Goal: Task Accomplishment & Management: Complete application form

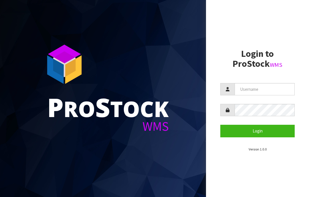
click at [247, 90] on input "text" at bounding box center [264, 89] width 60 height 12
type input "JGBIMPORTS"
click at [260, 130] on button "Login" at bounding box center [257, 131] width 74 height 12
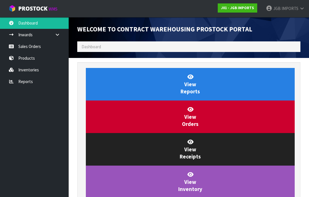
scroll to position [337, 232]
click at [32, 47] on link "Sales Orders" at bounding box center [34, 47] width 69 height 12
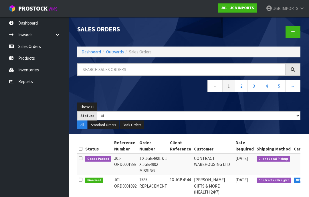
click at [294, 31] on icon at bounding box center [293, 32] width 4 height 4
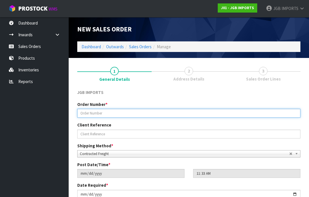
click at [89, 112] on input "text" at bounding box center [188, 113] width 223 height 9
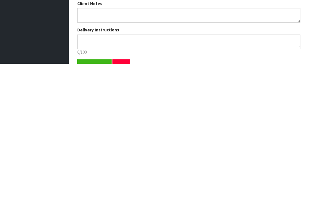
scroll to position [70, 0]
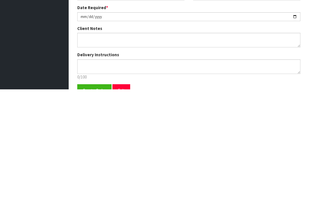
type input "1590"
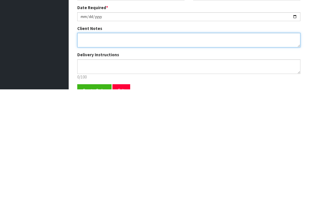
click at [84, 141] on textarea at bounding box center [188, 148] width 223 height 15
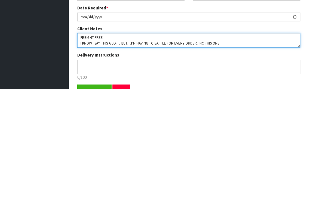
click at [109, 141] on textarea at bounding box center [188, 148] width 223 height 15
click at [226, 141] on textarea at bounding box center [188, 148] width 223 height 15
click at [234, 141] on textarea at bounding box center [188, 148] width 223 height 15
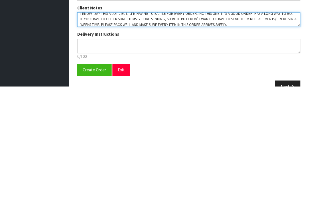
scroll to position [89, 0]
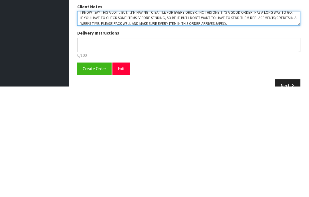
type textarea "FREIGHT FREE…SHOW FREIGHT WITH 100% DISCOUNT I KNOW I SAY THIS A LOT…BUT…I’M HA…"
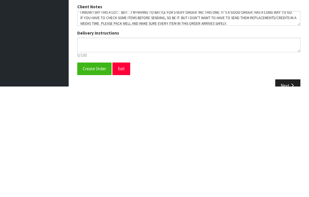
click at [95, 177] on span "Create Order" at bounding box center [94, 179] width 23 height 5
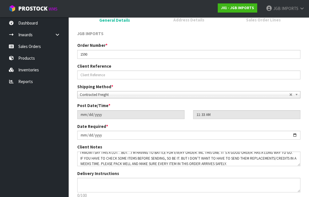
scroll to position [0, 0]
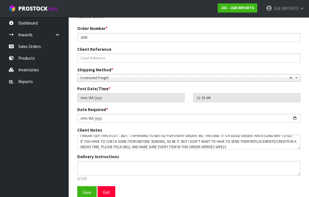
scroll to position [100, 0]
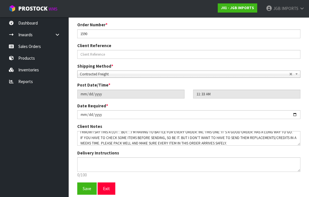
click at [89, 188] on span "Save" at bounding box center [87, 188] width 9 height 5
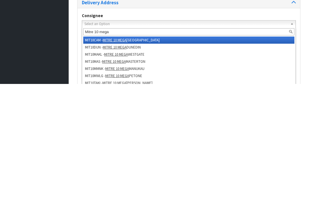
type input "Mitre 10 mega a"
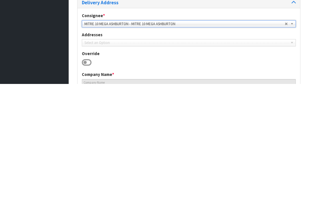
type input "MITRE 10 MEGA ASHBURTON"
type input "[PERSON_NAME]"
type input "03 308 5119"
type input "[STREET_ADDRESS][PERSON_NAME],"
type input "7700"
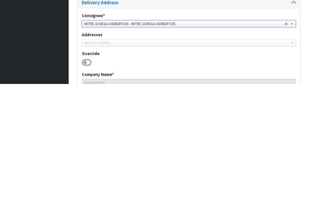
type input "Ashburton"
type input "ASHBURTON"
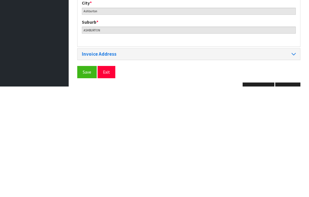
scroll to position [268, 0]
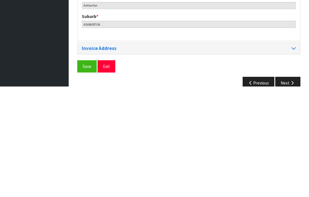
click at [86, 174] on span "Save" at bounding box center [87, 176] width 9 height 5
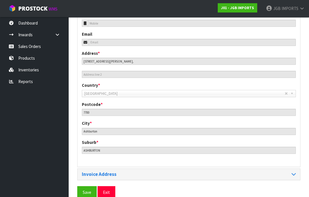
scroll to position [255, 0]
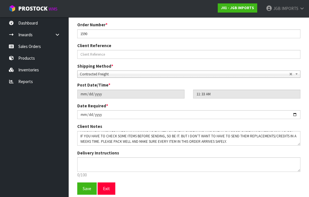
scroll to position [11, 0]
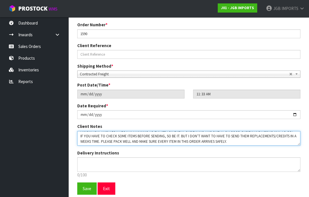
click at [236, 140] on textarea at bounding box center [188, 138] width 223 height 15
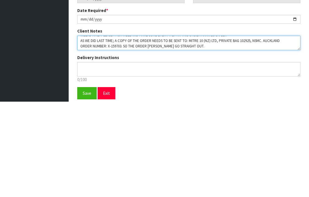
scroll to position [21, 0]
click at [153, 131] on textarea at bounding box center [188, 138] width 223 height 15
type textarea "FREIGHT FREE…SHOW FREIGHT WITH 100% DISCOUNT I KNOW I SAY THIS A LOT…BUT…I’M HA…"
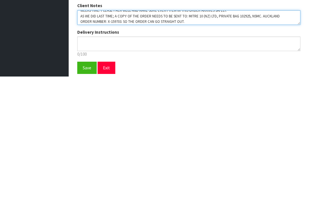
scroll to position [21, 0]
click at [201, 131] on textarea at bounding box center [188, 138] width 223 height 15
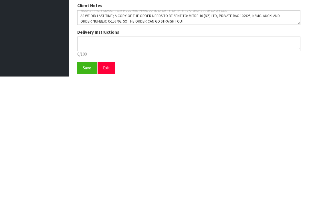
scroll to position [123, 0]
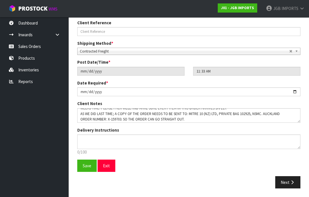
click at [86, 165] on span "Save" at bounding box center [87, 165] width 9 height 5
click at [88, 164] on span "Save" at bounding box center [87, 165] width 9 height 5
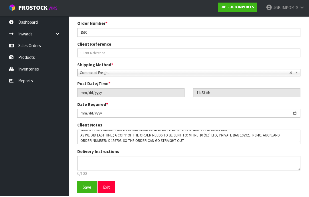
scroll to position [100, 0]
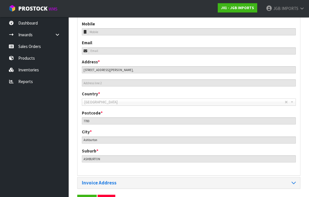
scroll to position [255, 0]
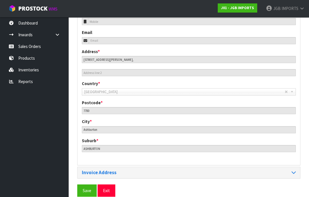
click at [85, 188] on span "Save" at bounding box center [87, 190] width 9 height 5
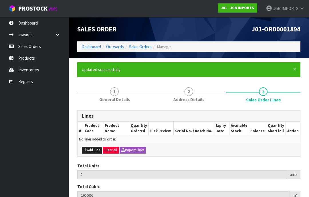
click at [94, 149] on button "Add Line" at bounding box center [92, 150] width 20 height 7
type input "0"
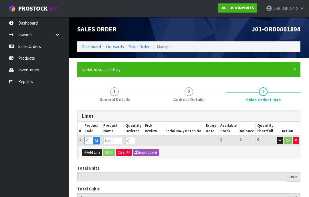
click at [91, 138] on input "text" at bounding box center [88, 140] width 9 height 7
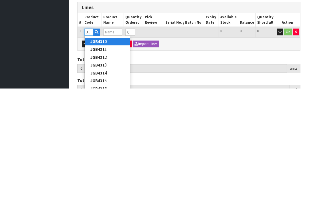
type input "JGB4310"
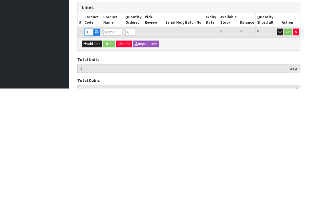
type input "0.000000"
type input "0.000"
type input "SMALL ROUND TEA CUP LEMON & PINK ROSES"
type input "0"
type input "JGB4310"
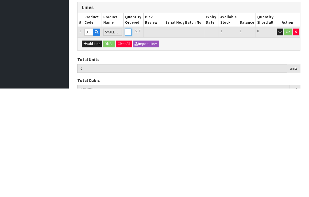
click at [132, 137] on input "0" at bounding box center [128, 140] width 7 height 7
type input "0"
type input "1"
type input "0.003468"
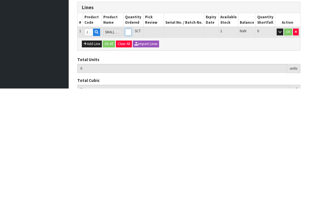
type input "0.75"
type input "1"
click at [288, 137] on button "OK" at bounding box center [288, 140] width 8 height 7
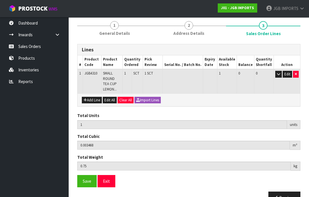
click at [93, 97] on button "Add Line" at bounding box center [92, 100] width 20 height 7
type input "0"
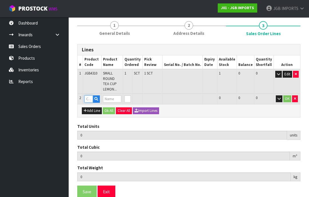
click at [89, 95] on input "text" at bounding box center [88, 98] width 9 height 7
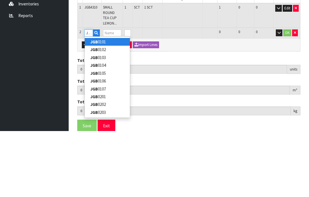
type input "JGB4312"
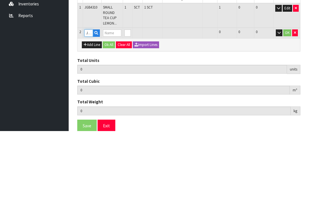
type input "1"
type input "0.003468"
type input "0.75"
type input "SMALL ROUND TEA CUP THREE PINK ROSES"
type input "0"
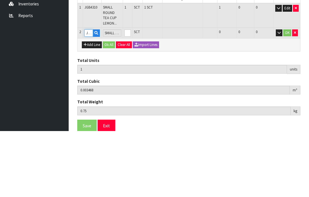
type input "JGB4312"
click at [131, 95] on input "0" at bounding box center [127, 98] width 6 height 7
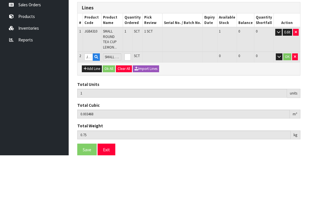
click at [293, 95] on button "button" at bounding box center [295, 98] width 6 height 7
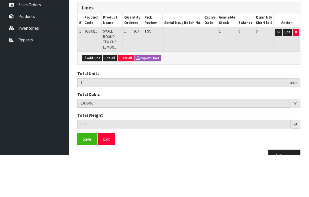
scroll to position [57, 0]
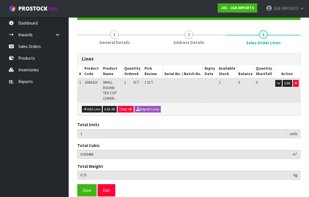
click at [94, 106] on button "Add Line" at bounding box center [92, 109] width 20 height 7
type input "0"
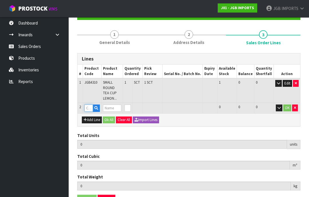
click at [91, 105] on input "text" at bounding box center [88, 108] width 9 height 7
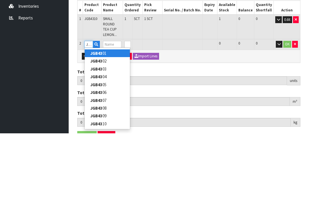
type input "JGB4323"
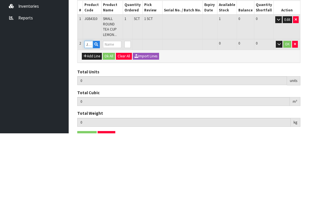
type input "1"
type input "0.003468"
type input "0.75"
type input "MEDIUM ROUND CUP RED BICYCLE"
type input "0"
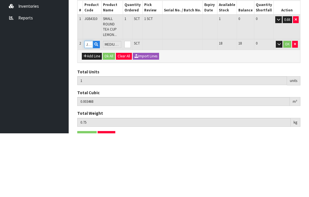
type input "JGB4323"
click at [131, 105] on input "0" at bounding box center [127, 108] width 6 height 7
type input "11"
type input "0.069618"
type input "13.75"
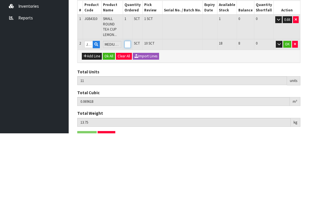
type input "180"
type input "181"
type input "1.281228"
type input "234.75"
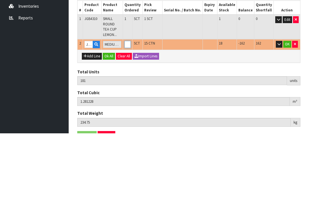
type input "11"
type input "0.069618"
type input "13.75"
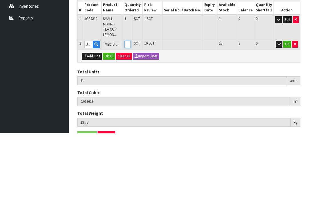
type input "0"
type input "1"
type input "0.003468"
type input "0.75"
click at [131, 105] on input "0" at bounding box center [127, 108] width 6 height 7
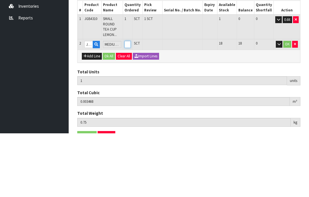
type input "0"
type input "2"
type input "0.010083"
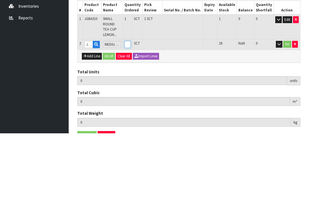
type input "2.05"
type input "18"
type input "19"
type input "0.128342"
type input "24.15"
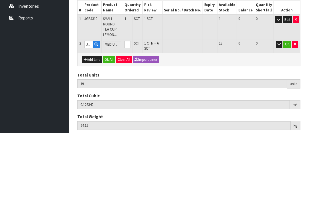
click at [286, 105] on button "OK" at bounding box center [287, 108] width 8 height 7
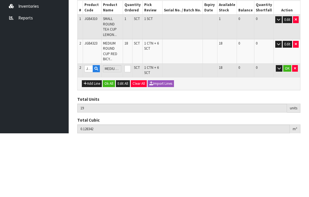
scroll to position [71, 0]
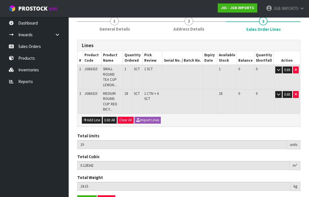
click at [93, 117] on button "Add Line" at bounding box center [92, 120] width 20 height 7
type input "0"
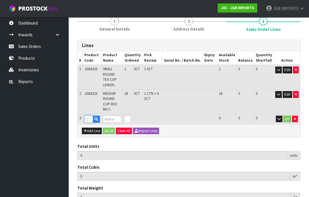
click at [90, 116] on input "text" at bounding box center [88, 119] width 9 height 7
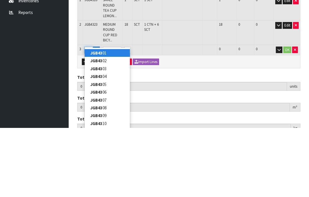
type input "JGB4325"
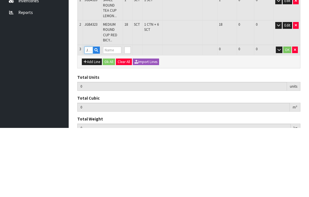
type input "19"
type input "0.128342"
type input "24.15"
type input "MEDIUM ROUND CUP FLOWERS IN BASKET"
type input "0"
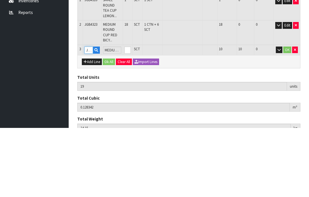
type input "JGB4325"
click at [131, 116] on input "0" at bounding box center [127, 119] width 6 height 7
type input "0"
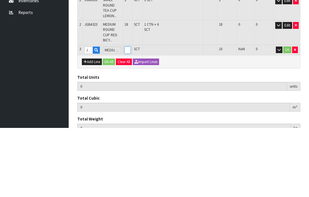
type input "20"
type input "0.134957"
type input "25.45"
type input "1"
type input "29"
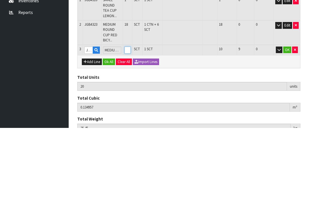
type input "0.194492"
type input "37.15"
type input "10"
click at [286, 116] on button "OK" at bounding box center [287, 119] width 8 height 7
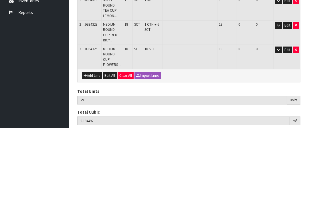
scroll to position [86, 0]
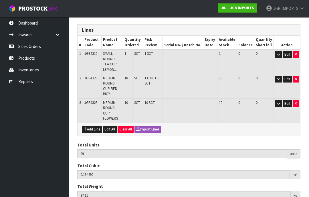
click at [94, 126] on button "Add Line" at bounding box center [92, 129] width 20 height 7
type input "0"
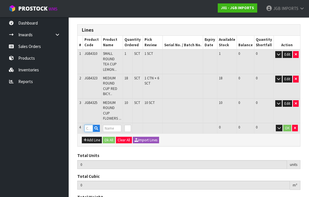
click at [89, 125] on input "text" at bounding box center [88, 128] width 9 height 7
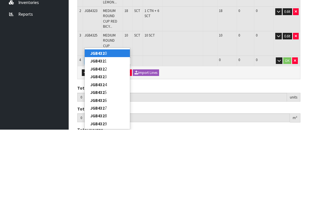
type input "JGB4328"
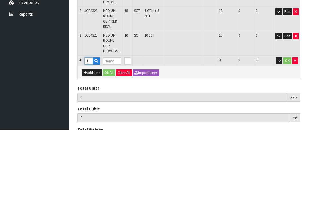
type input "29"
type input "0.194492"
type input "37.15"
type input "LARGE ROUND TEA CUP CROCUS W GARDEN TOOLS"
type input "0"
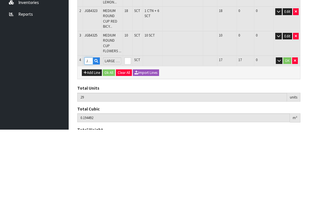
type input "JGB4328"
click at [131, 125] on input "0" at bounding box center [127, 128] width 6 height 7
type input "0"
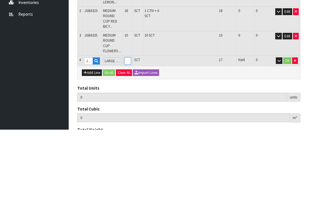
type input "30"
type input "0.205542"
type input "39.15"
type input "17"
type input "46"
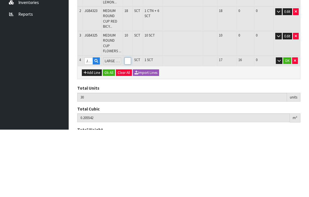
type input "0.409486"
type input "72.55"
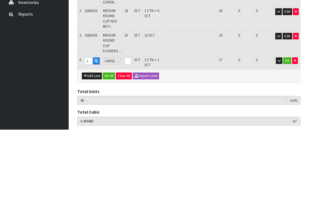
click at [286, 125] on button "OK" at bounding box center [287, 128] width 8 height 7
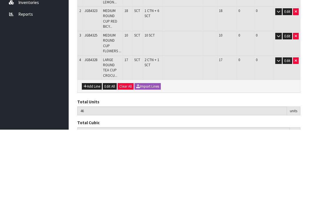
scroll to position [103, 0]
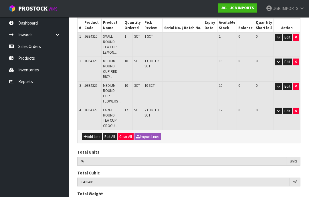
click at [286, 59] on button "Edit" at bounding box center [286, 62] width 9 height 7
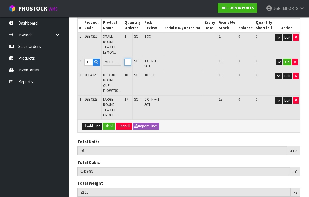
click at [131, 59] on input "18" at bounding box center [127, 62] width 6 height 7
type input "1"
type input "29"
type input "0.291227"
type input "50.45"
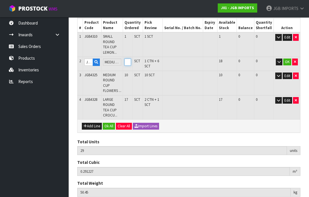
scroll to position [100, 0]
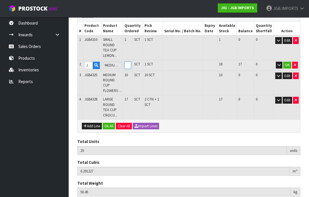
type input "0"
type input "30"
type input "0.297842"
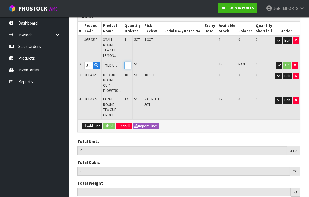
type input "51.75"
type input "20"
type input "48"
type input "0.422716"
type input "75.15"
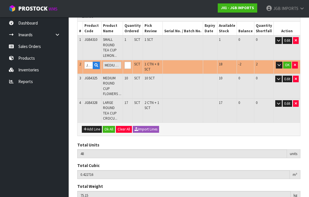
click at [286, 62] on button "OK" at bounding box center [287, 65] width 8 height 7
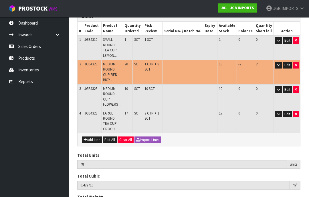
click at [286, 86] on button "Edit" at bounding box center [286, 89] width 9 height 7
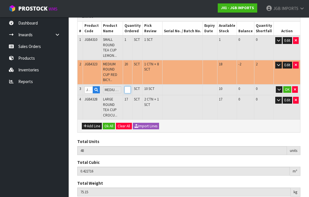
click at [131, 86] on input "10" at bounding box center [127, 89] width 6 height 7
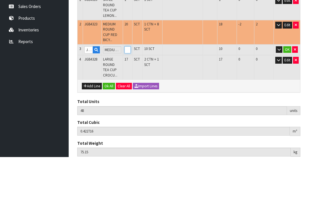
type input "39"
type input "0.363181"
type input "63.45"
type input "1"
type input "50"
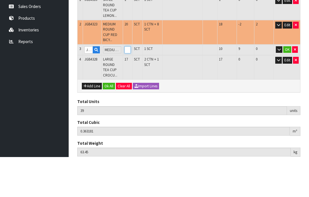
type input "0.44162"
type input "79.15"
type input "12"
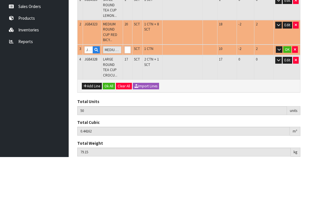
click at [288, 86] on button "OK" at bounding box center [287, 89] width 8 height 7
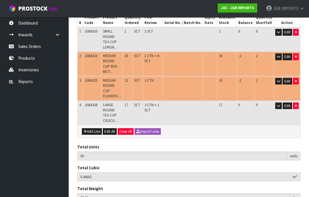
click at [286, 103] on button "Edit" at bounding box center [286, 106] width 9 height 7
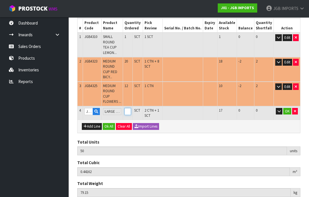
click at [131, 108] on input "17" at bounding box center [127, 111] width 6 height 7
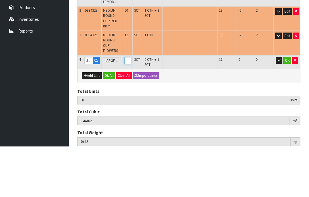
type input "1"
type input "34"
type input "0.237676"
type input "45.75"
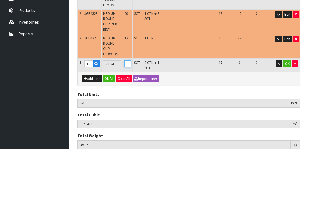
type input "0"
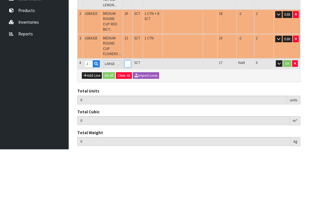
type input "35"
type input "0.248726"
type input "47.75"
type input "20"
type input "53"
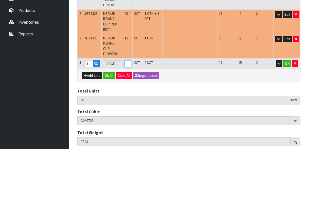
type input "0.47477"
type input "85.15"
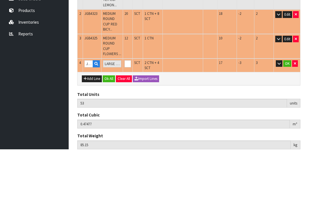
click at [288, 108] on button "OK" at bounding box center [287, 111] width 8 height 7
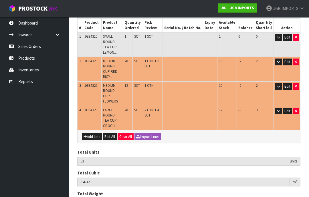
click at [94, 134] on button "Add Line" at bounding box center [92, 137] width 20 height 7
type input "0"
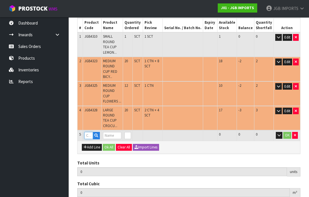
click at [90, 132] on input "text" at bounding box center [88, 135] width 9 height 7
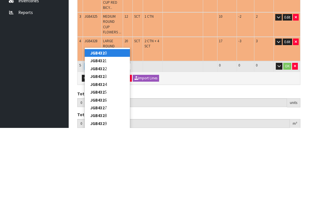
type input "JGB4329"
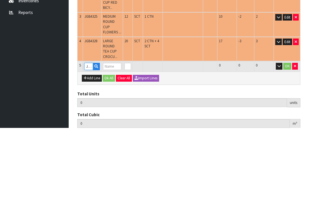
type input "53"
type input "0.47477"
type input "85.15"
type input "LARGE ROUND TEA CUP RED BICYCLE"
type input "0"
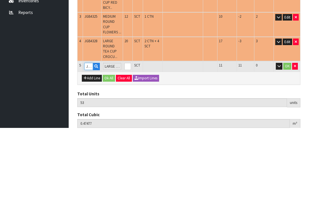
type input "JGB4329"
click at [131, 132] on input "0" at bounding box center [127, 135] width 6 height 7
type input "0"
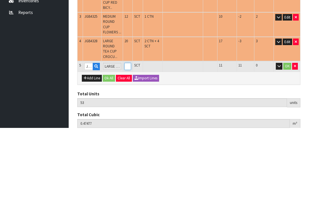
type input "0"
type input "55"
type input "0.49772"
type input "89.05"
type input "20"
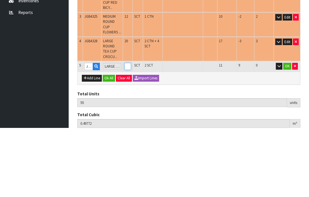
type input "73"
type input "0.726734"
type input "124.15"
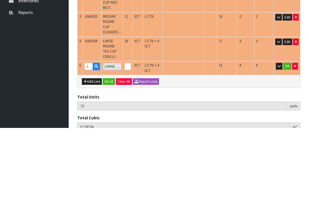
click at [286, 132] on button "OK" at bounding box center [287, 135] width 8 height 7
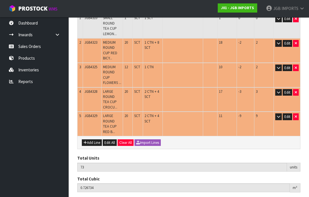
click at [93, 140] on button "Add Line" at bounding box center [92, 143] width 20 height 7
type input "0"
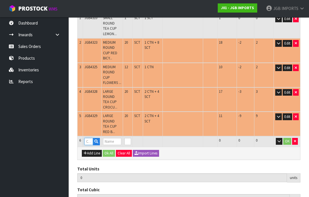
click at [90, 138] on input "text" at bounding box center [88, 141] width 9 height 7
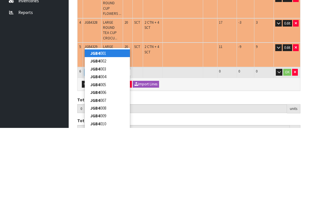
type input "JGB4332"
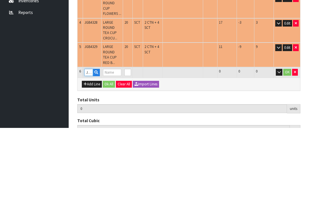
type input "73"
type input "0.726734"
type input "124.15"
type input "LARGE ROUND TEA CUP THREE PINK ROSES"
type input "0"
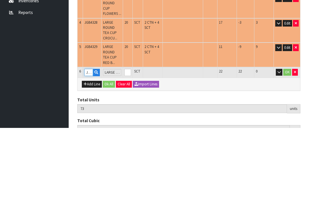
type input "JGB4332"
click at [131, 138] on input "0" at bounding box center [127, 141] width 6 height 7
type input "0"
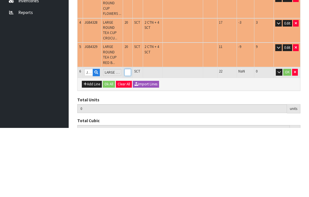
type input "74"
type input "0.737784"
type input "126.05"
type input "12"
type input "85"
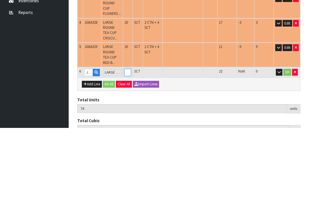
type input "0.876754"
type input "148.75"
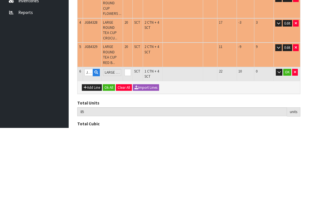
click at [288, 138] on button "OK" at bounding box center [287, 141] width 8 height 7
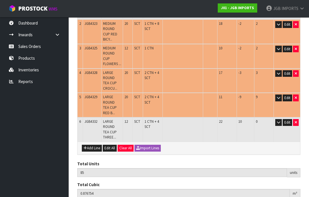
click at [94, 145] on button "Add Line" at bounding box center [92, 148] width 20 height 7
type input "0"
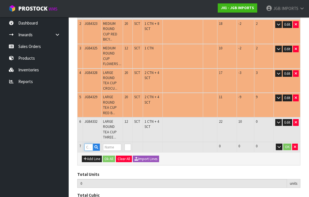
click at [90, 144] on input "text" at bounding box center [88, 147] width 9 height 7
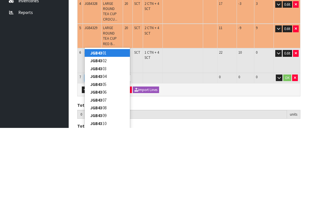
type input "JGB4306"
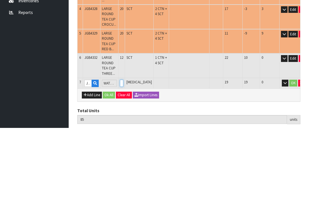
click at [123, 149] on input "0" at bounding box center [121, 152] width 3 height 7
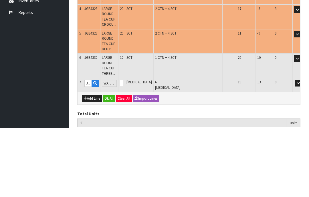
click at [302, 149] on button "OK" at bounding box center [306, 152] width 8 height 7
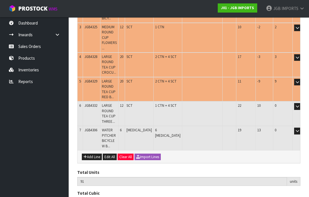
click at [95, 154] on button "Add Line" at bounding box center [92, 157] width 20 height 7
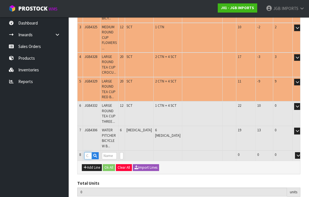
click at [89, 152] on input "text" at bounding box center [87, 155] width 7 height 7
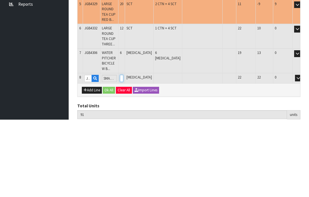
click at [123, 152] on input "0" at bounding box center [121, 155] width 3 height 7
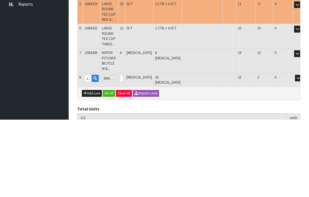
click at [302, 152] on button "OK" at bounding box center [306, 155] width 8 height 7
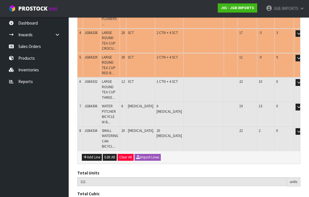
click at [94, 154] on button "Add Line" at bounding box center [92, 157] width 20 height 7
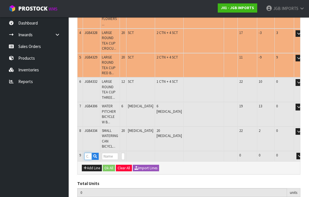
click at [91, 153] on input "text" at bounding box center [87, 156] width 7 height 7
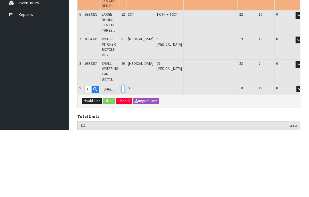
click at [125, 153] on input "0" at bounding box center [122, 156] width 3 height 7
click at [304, 153] on button "OK" at bounding box center [308, 156] width 8 height 7
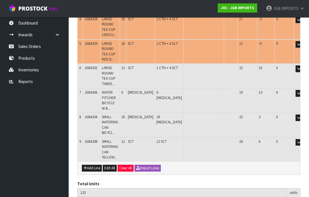
click at [93, 165] on button "Add Line" at bounding box center [92, 168] width 20 height 7
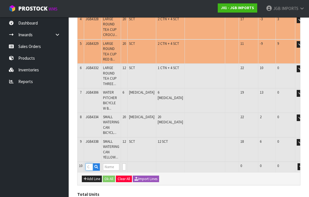
click at [91, 164] on input "text" at bounding box center [88, 167] width 7 height 7
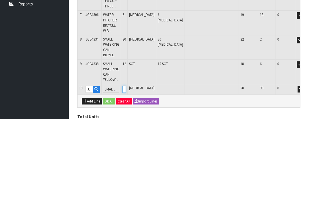
click at [126, 164] on input "0" at bounding box center [123, 167] width 3 height 7
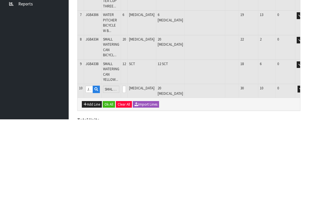
click at [305, 164] on button "OK" at bounding box center [309, 167] width 8 height 7
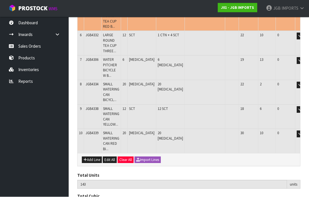
scroll to position [232, 0]
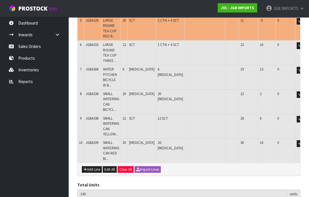
scroll to position [223, 0]
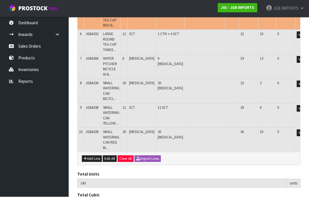
scroll to position [232, 0]
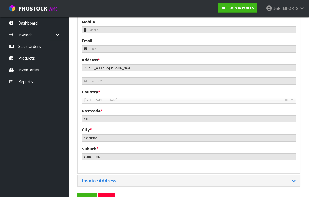
scroll to position [255, 0]
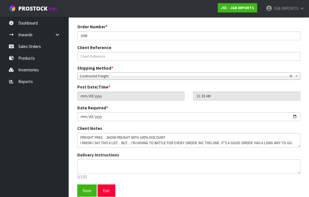
scroll to position [100, 0]
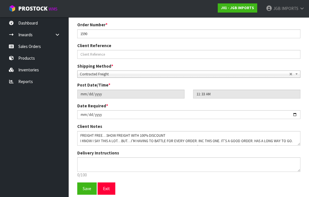
click at [110, 188] on button "Exit" at bounding box center [106, 189] width 18 height 12
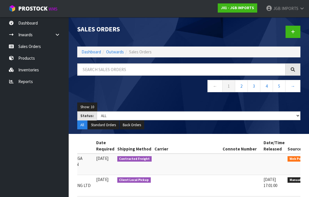
scroll to position [0, 139]
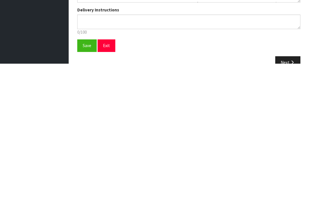
scroll to position [103, 0]
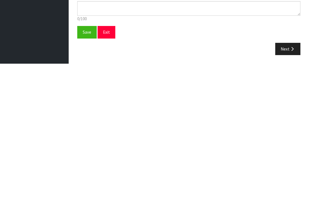
click at [85, 163] on span "Save" at bounding box center [87, 165] width 9 height 5
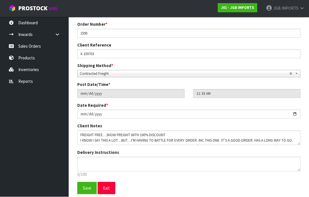
scroll to position [100, 0]
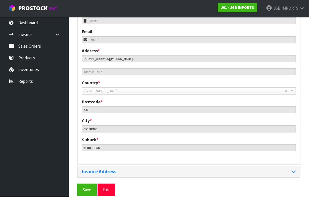
scroll to position [255, 0]
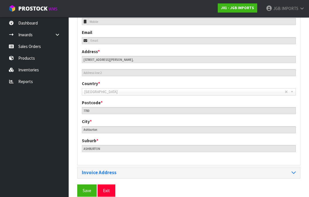
click at [87, 190] on span "Save" at bounding box center [87, 190] width 9 height 5
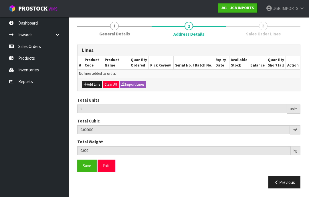
scroll to position [41, 0]
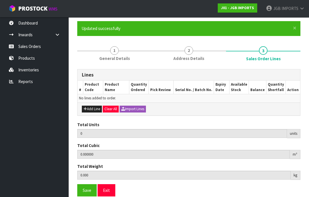
click at [106, 186] on button "Exit" at bounding box center [106, 190] width 18 height 12
